Goal: Task Accomplishment & Management: Use online tool/utility

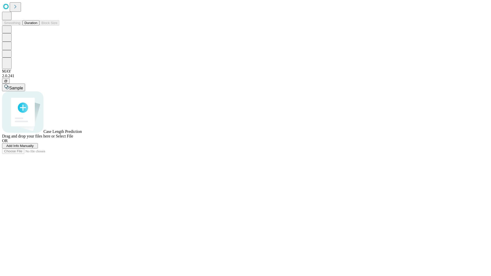
click at [37, 26] on button "Duration" at bounding box center [31, 22] width 17 height 5
click at [34, 148] on span "Add Info Manually" at bounding box center [19, 146] width 27 height 4
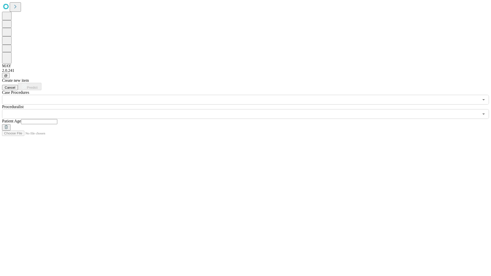
click at [57, 119] on input "text" at bounding box center [39, 121] width 36 height 5
type input "**"
click at [249, 109] on input "text" at bounding box center [240, 114] width 477 height 10
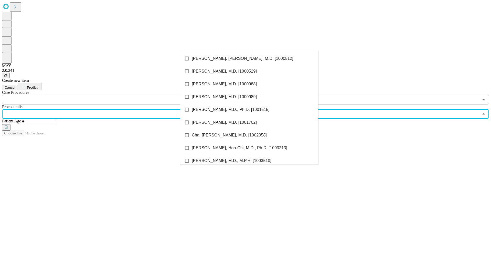
click at [250, 59] on li "[PERSON_NAME], [PERSON_NAME], M.D. [1000512]" at bounding box center [249, 58] width 138 height 13
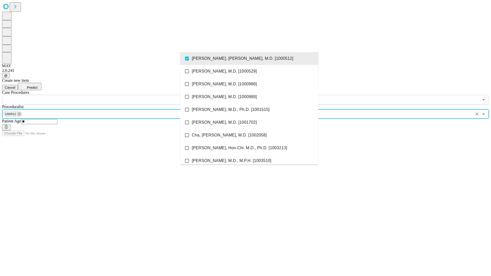
click at [108, 95] on input "text" at bounding box center [240, 100] width 477 height 10
